Goal: Task Accomplishment & Management: Manage account settings

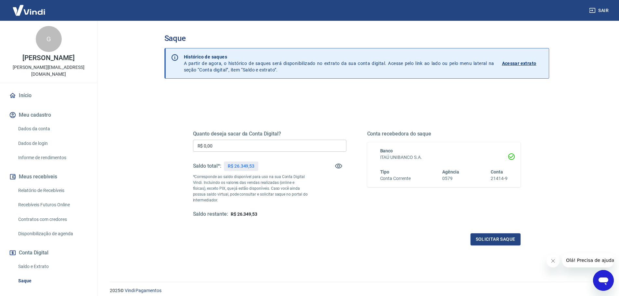
click at [229, 143] on input "R$ 0,00" at bounding box center [269, 146] width 153 height 12
type input "R$ 26.349,53"
click at [507, 240] on button "Solicitar saque" at bounding box center [495, 239] width 50 height 12
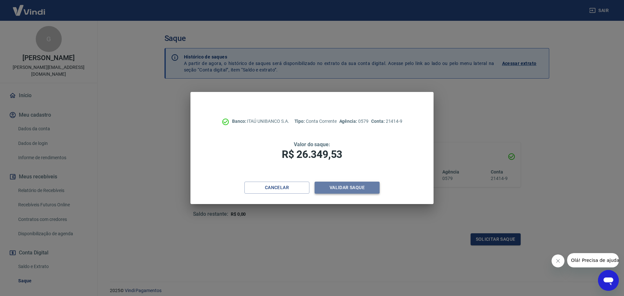
click at [353, 190] on button "Validar saque" at bounding box center [346, 188] width 65 height 12
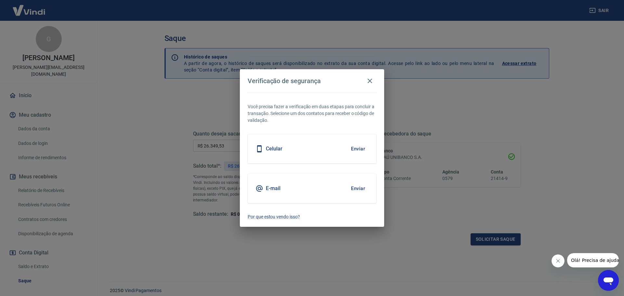
click at [358, 150] on button "Enviar" at bounding box center [357, 149] width 21 height 14
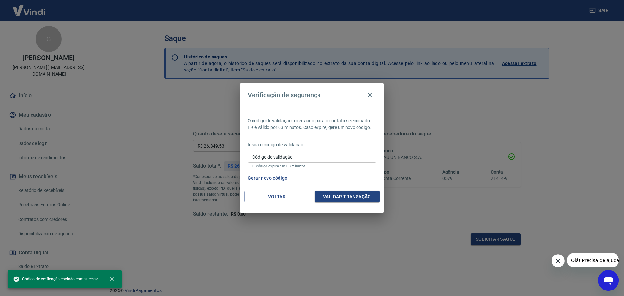
click at [344, 156] on input "Código de validação" at bounding box center [312, 157] width 129 height 12
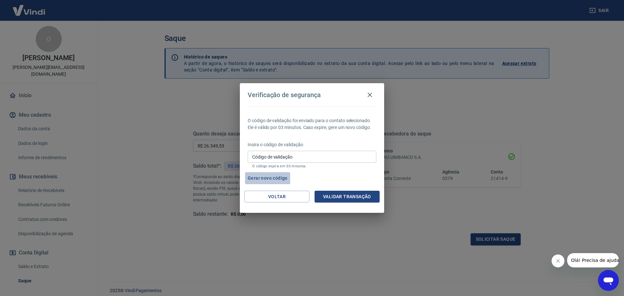
click at [268, 173] on button "Gerar novo código" at bounding box center [267, 178] width 45 height 12
click at [267, 195] on button "Voltar" at bounding box center [276, 197] width 65 height 12
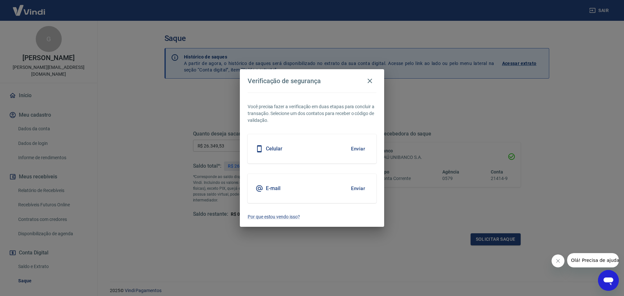
click at [361, 188] on button "Enviar" at bounding box center [357, 189] width 21 height 14
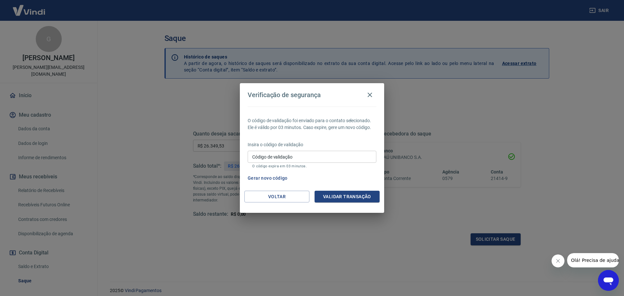
click at [275, 155] on input "Código de validação" at bounding box center [312, 157] width 129 height 12
paste input "762194"
type input "762194"
click at [350, 194] on button "Validar transação" at bounding box center [346, 197] width 65 height 12
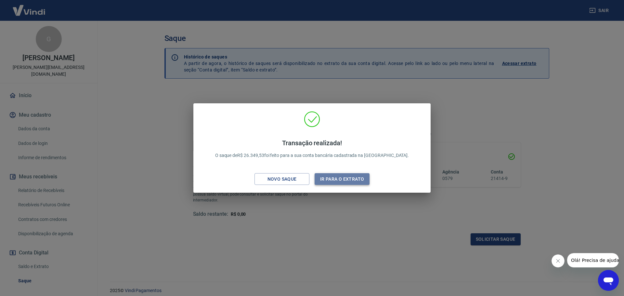
click at [336, 177] on button "Ir para o extrato" at bounding box center [341, 179] width 55 height 12
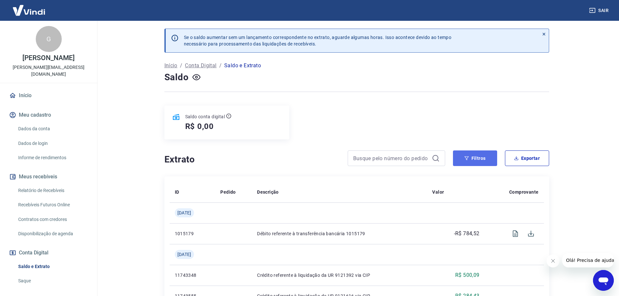
click at [470, 162] on button "Filtros" at bounding box center [475, 158] width 44 height 16
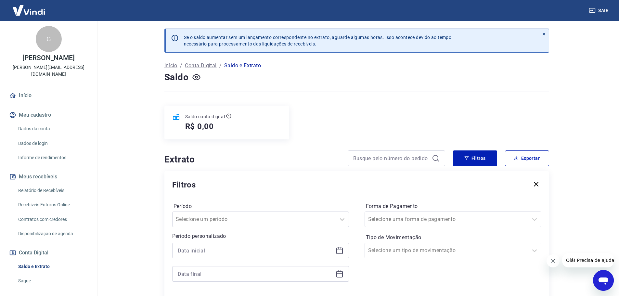
click at [536, 181] on icon "button" at bounding box center [536, 184] width 8 height 8
